Goal: Find specific page/section: Find specific page/section

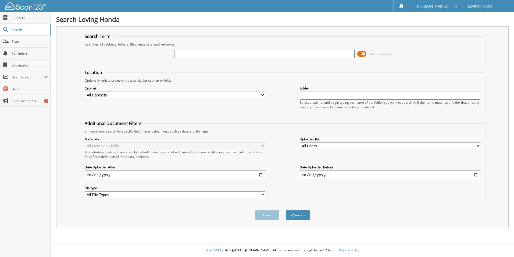
click at [255, 52] on input "text" at bounding box center [264, 54] width 180 height 8
type input "95664"
click at [286, 210] on button "Search" at bounding box center [298, 215] width 24 height 10
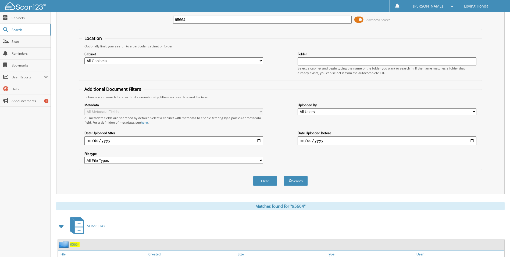
scroll to position [74, 0]
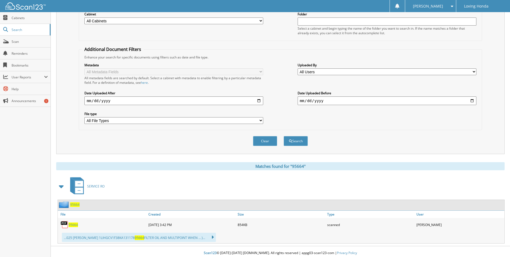
click at [74, 219] on div "95664" at bounding box center [102, 224] width 89 height 11
click at [75, 222] on span "95664" at bounding box center [73, 224] width 9 height 5
click at [306, 48] on fieldset "Additional Document Filters Enhance your search for specific documents using fi…" at bounding box center [280, 88] width 403 height 84
